Goal: Find contact information: Obtain details needed to contact an individual or organization

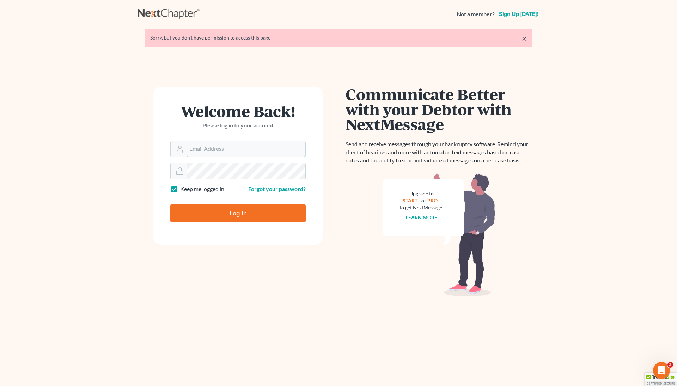
type input "[EMAIL_ADDRESS][DOMAIN_NAME]"
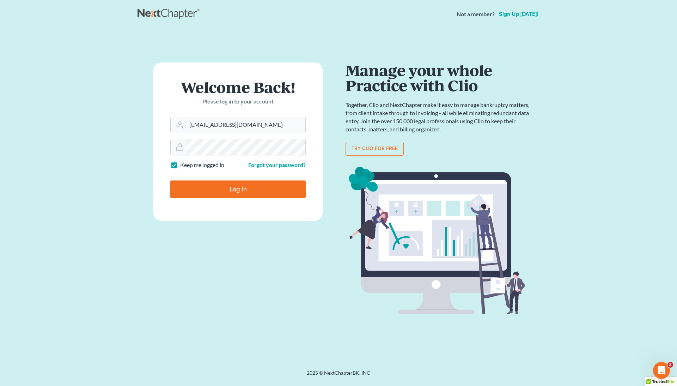
click at [238, 190] on input "Log In" at bounding box center [237, 189] width 135 height 18
type input "Thinking..."
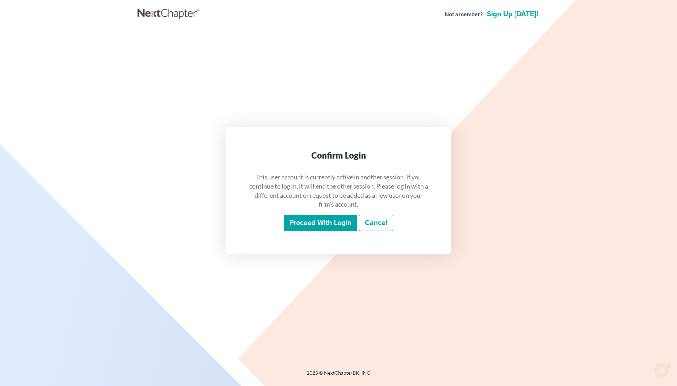
click at [301, 228] on input "Proceed with login" at bounding box center [320, 223] width 73 height 16
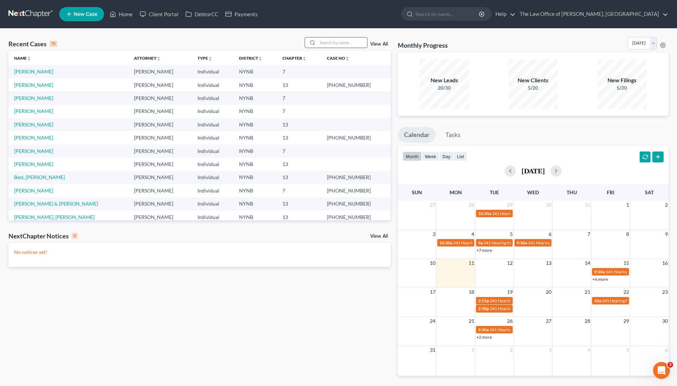
click at [330, 40] on input "search" at bounding box center [342, 42] width 49 height 10
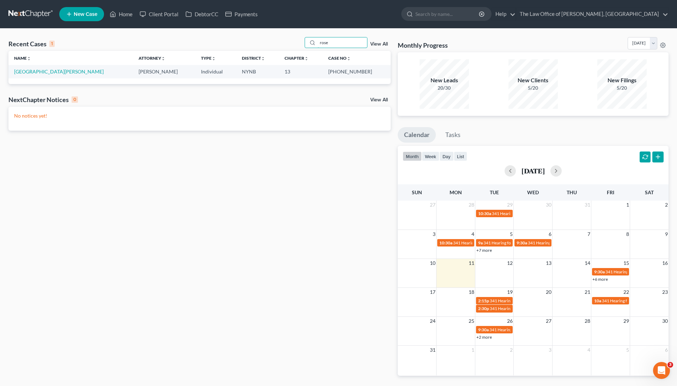
type input "rose"
drag, startPoint x: 339, startPoint y: 31, endPoint x: 36, endPoint y: 71, distance: 306.4
click at [36, 71] on link "Rysedorph, Jim" at bounding box center [59, 71] width 90 height 6
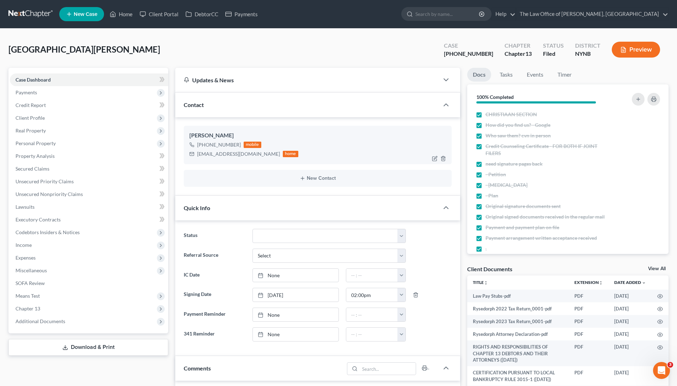
scroll to position [78, 0]
drag, startPoint x: 198, startPoint y: 143, endPoint x: 251, endPoint y: 155, distance: 54.6
click at [251, 156] on div "+1 (518) 461-6531 mobile jdrysedorph@gmail.com home" at bounding box center [243, 149] width 109 height 18
copy div "+1 (518) 461-6531 mobile jdrysedorph@gmail.com"
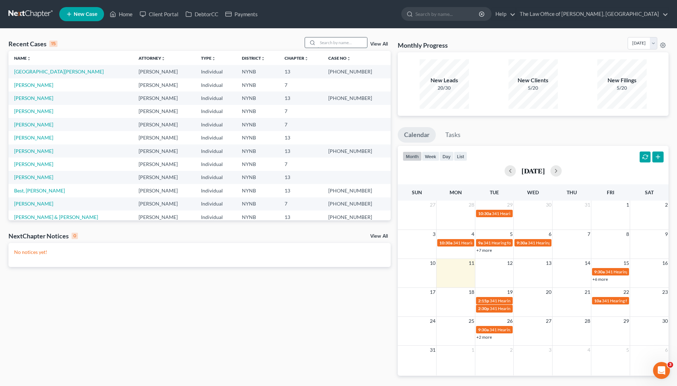
click at [332, 40] on input "search" at bounding box center [342, 42] width 49 height 10
paste input "25-10785"
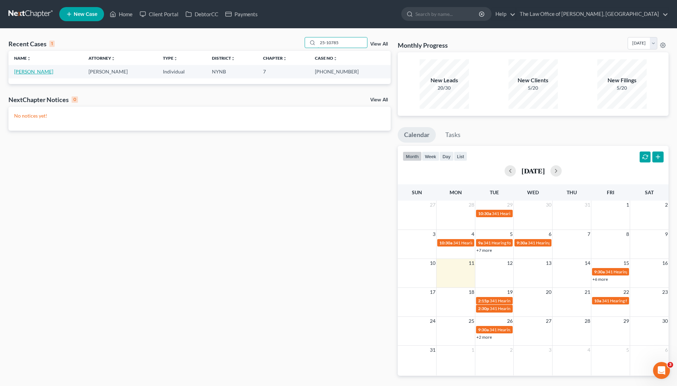
type input "25-10785"
click at [53, 70] on link "Thompson, Shaniqua" at bounding box center [33, 71] width 39 height 6
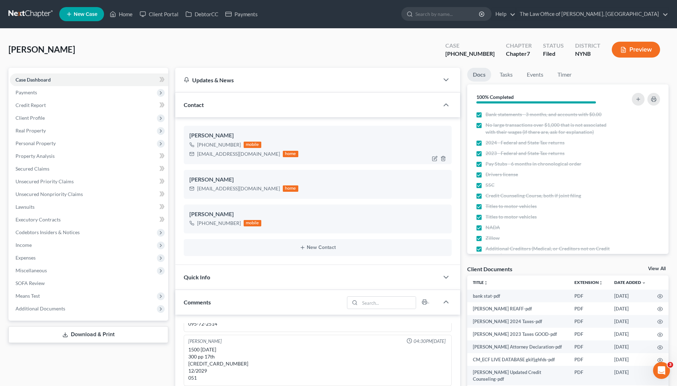
scroll to position [891, 0]
click at [215, 141] on div "+1 (518) 930-6108" at bounding box center [219, 144] width 44 height 7
copy div "+1 (518) 930-6108"
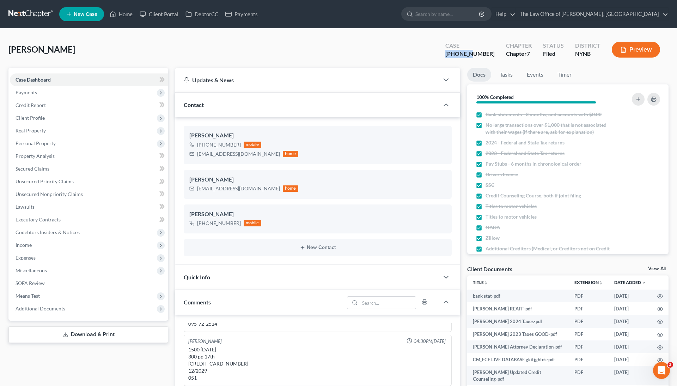
drag, startPoint x: 490, startPoint y: 52, endPoint x: 460, endPoint y: 57, distance: 30.8
click at [460, 57] on div "Case 25-10785-1" at bounding box center [470, 50] width 61 height 21
copy div "25-10785"
